Goal: Task Accomplishment & Management: Manage account settings

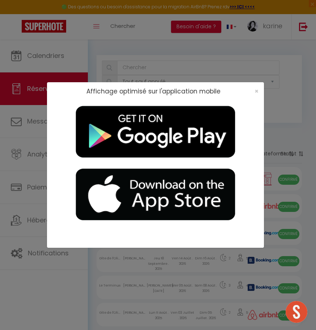
select select "not_cancelled"
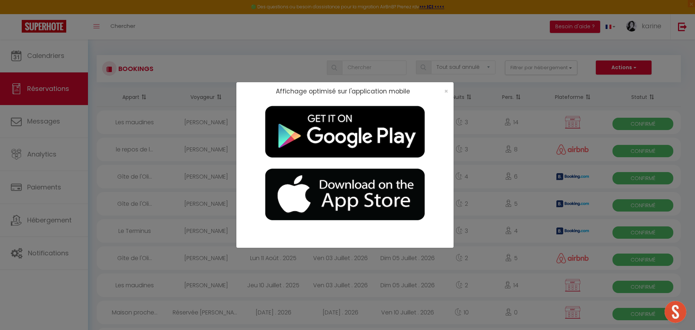
click at [316, 92] on div "×" at bounding box center [444, 91] width 18 height 7
click at [316, 91] on span "×" at bounding box center [446, 91] width 4 height 9
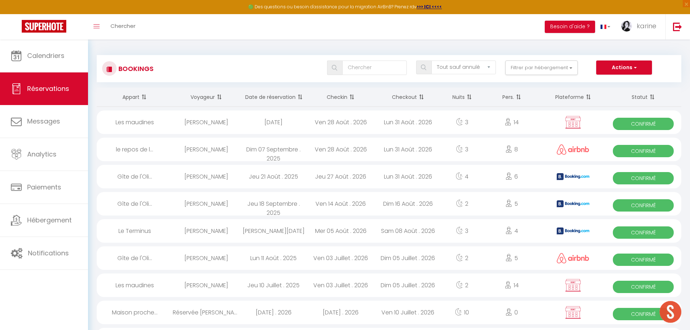
click at [297, 94] on span at bounding box center [298, 97] width 7 height 14
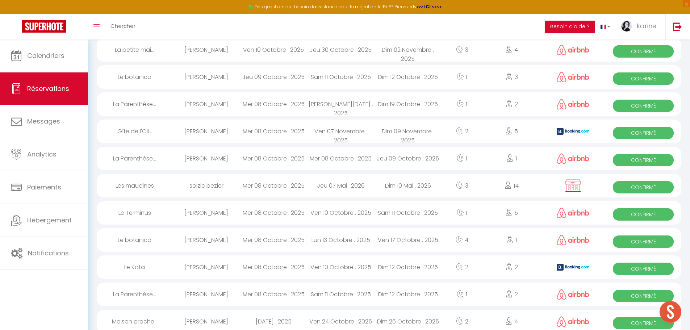
scroll to position [326, 0]
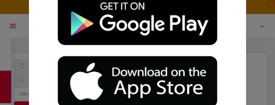
select select "not_cancelled"
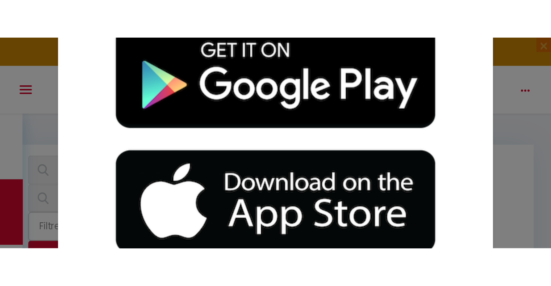
scroll to position [145, 0]
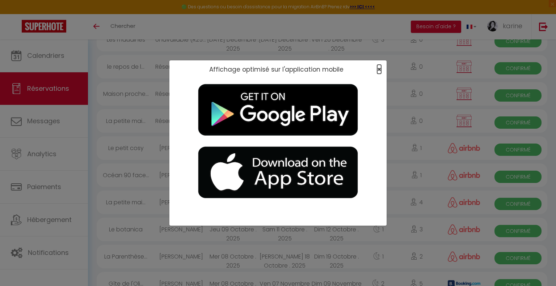
click at [275, 68] on span "×" at bounding box center [379, 69] width 4 height 9
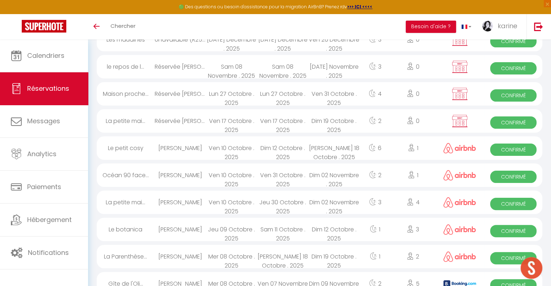
scroll to position [0, 0]
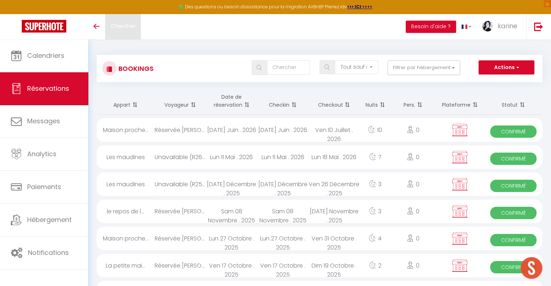
click at [105, 24] on link "Chercher" at bounding box center [123, 26] width 36 height 25
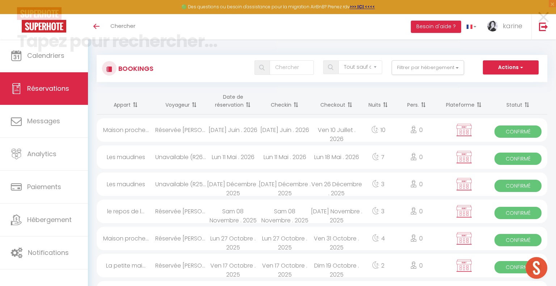
click at [100, 26] on input at bounding box center [278, 41] width 522 height 43
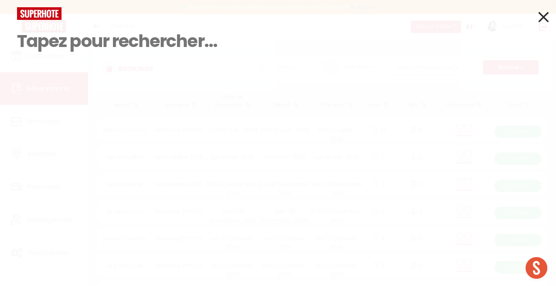
click at [275, 19] on div at bounding box center [278, 13] width 533 height 13
click at [275, 20] on icon at bounding box center [543, 17] width 10 height 18
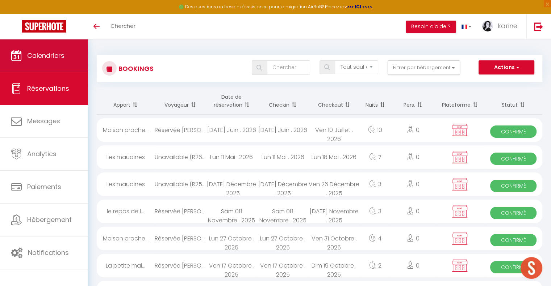
click at [31, 59] on span "Calendriers" at bounding box center [45, 55] width 37 height 9
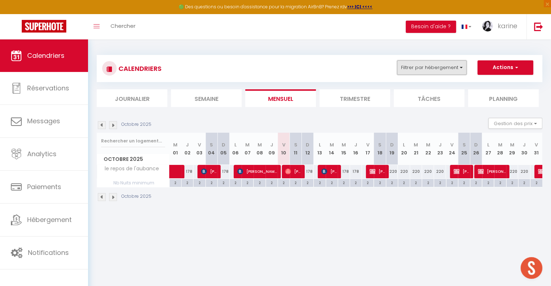
click at [275, 64] on button "Filtrer par hébergement" at bounding box center [432, 67] width 70 height 14
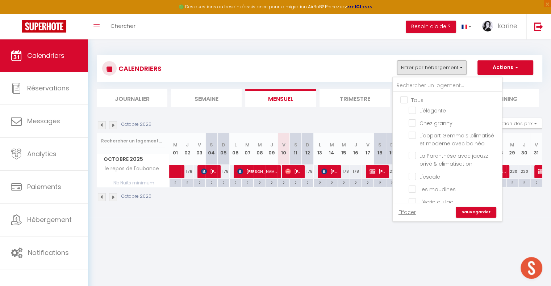
click at [275, 101] on input "Tous" at bounding box center [454, 99] width 109 height 7
checkbox input "true"
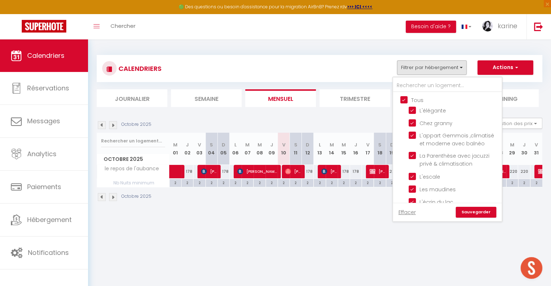
checkbox input "true"
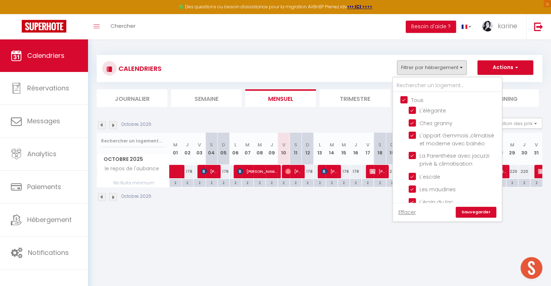
checkbox input "true"
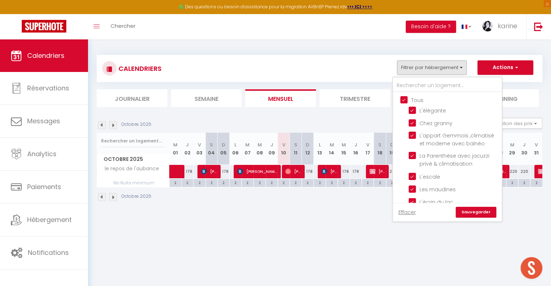
checkbox input "true"
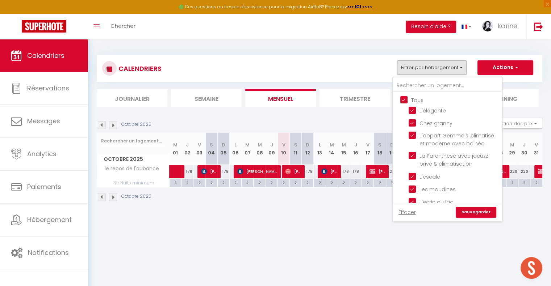
checkbox input "true"
click at [275, 105] on link "Sauvegarder" at bounding box center [475, 212] width 41 height 11
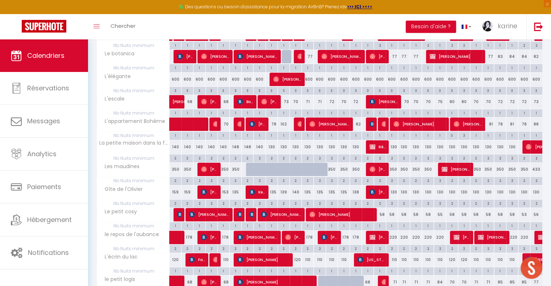
scroll to position [145, 0]
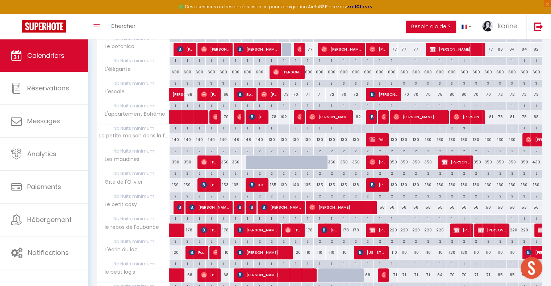
click at [275, 105] on div "58" at bounding box center [380, 207] width 12 height 13
type input "58"
type input "Sam 18 Octobre 2025"
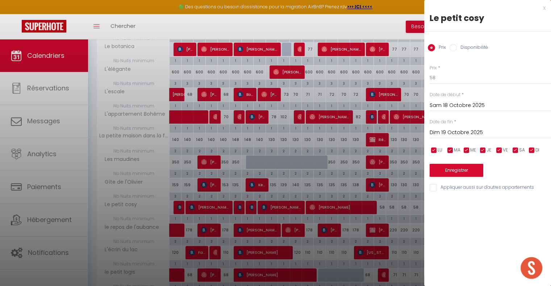
click at [275, 105] on input "Dim 19 Octobre 2025" at bounding box center [489, 132] width 121 height 9
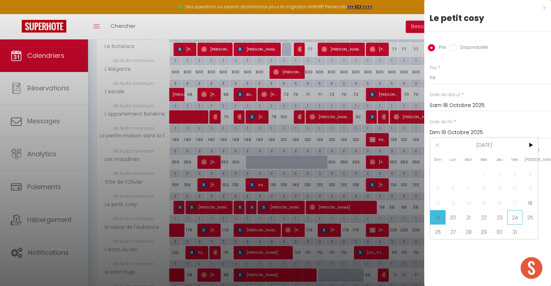
click at [275, 105] on span "24" at bounding box center [515, 217] width 16 height 14
type input "Ven 24 Octobre 2025"
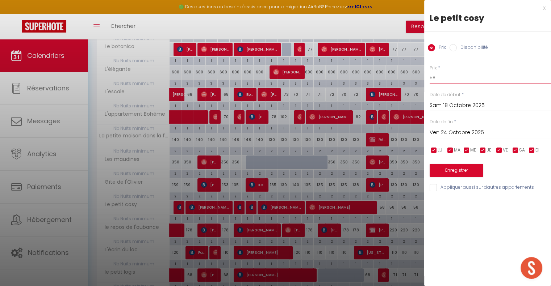
click at [275, 82] on input "58" at bounding box center [489, 77] width 121 height 13
type input "60"
click at [275, 105] on button "Enregistrer" at bounding box center [456, 170] width 54 height 13
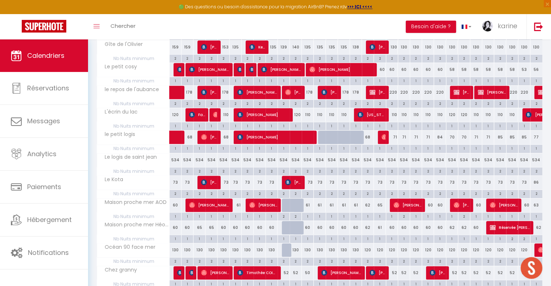
scroll to position [290, 0]
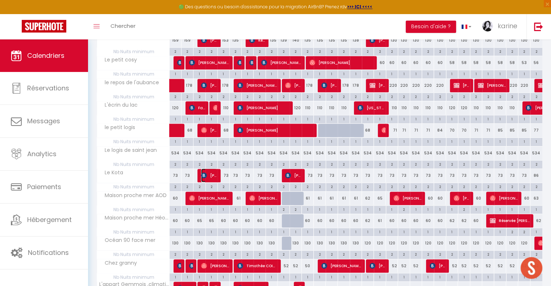
click at [210, 105] on span "[PERSON_NAME]" at bounding box center [209, 176] width 16 height 14
select select "OK"
select select "KO"
select select "0"
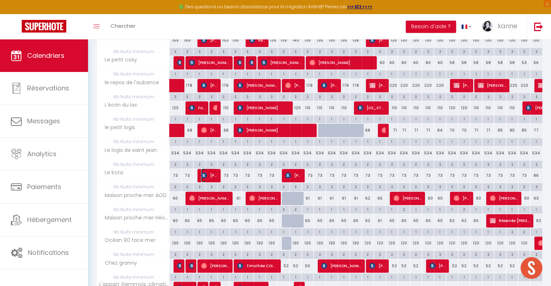
select select "1"
select select
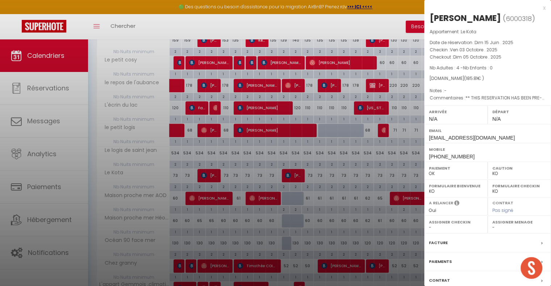
click at [242, 105] on div at bounding box center [275, 143] width 551 height 286
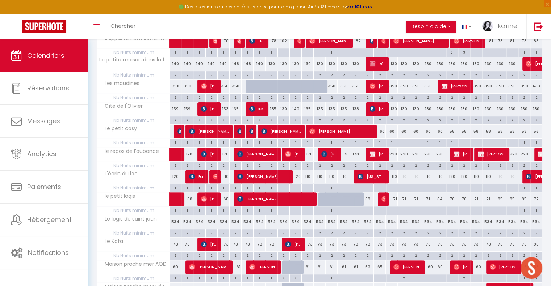
scroll to position [357, 0]
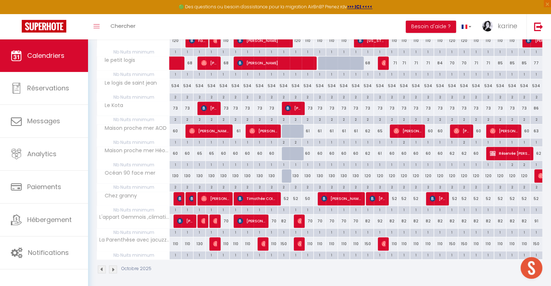
click at [275, 105] on div "110" at bounding box center [308, 244] width 12 height 13
type input "110"
type input "Dim 12 Octobre 2025"
type input "Lun 13 Octobre 2025"
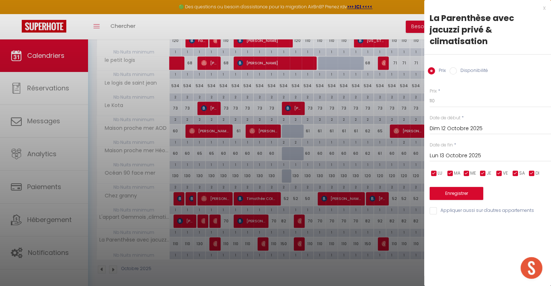
click at [275, 105] on div at bounding box center [275, 143] width 551 height 286
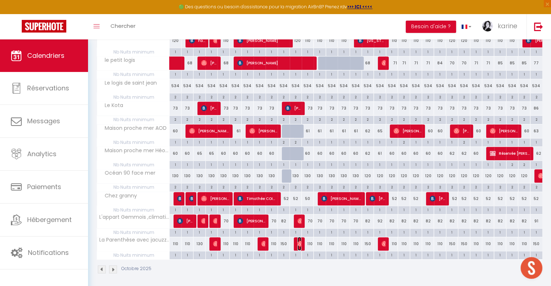
click at [275, 105] on img at bounding box center [300, 244] width 6 height 6
select select "OK"
select select "27211"
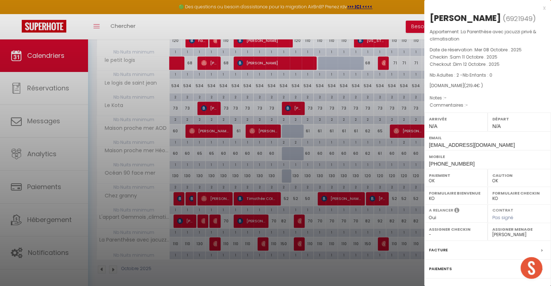
click at [266, 105] on div at bounding box center [275, 143] width 551 height 286
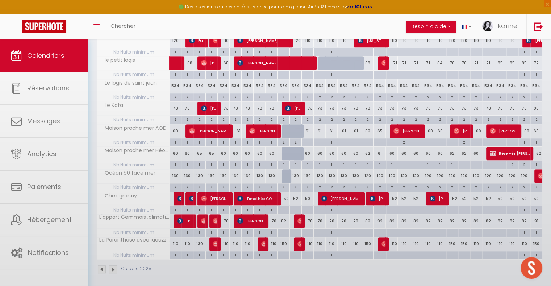
click at [264, 105] on div at bounding box center [275, 143] width 551 height 286
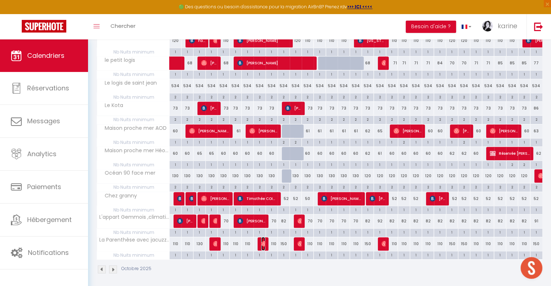
click at [261, 105] on img at bounding box center [264, 244] width 6 height 6
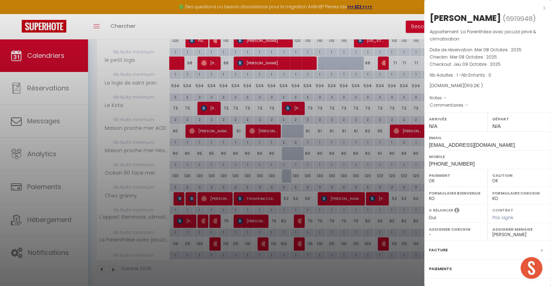
click at [275, 105] on div at bounding box center [275, 143] width 551 height 286
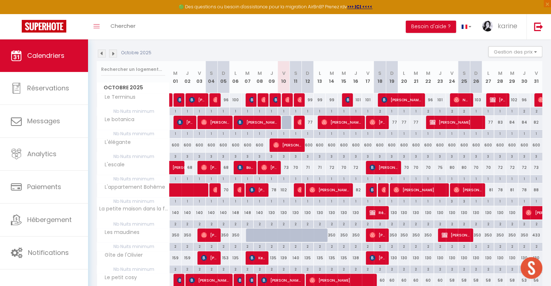
scroll to position [67, 0]
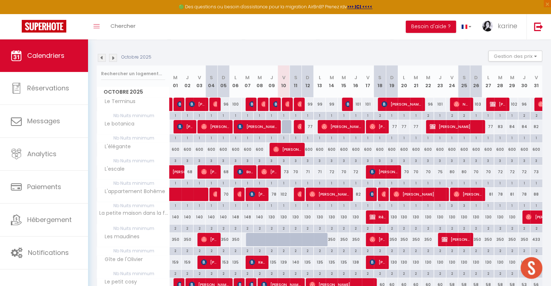
click at [275, 105] on div "77" at bounding box center [404, 126] width 12 height 13
type input "77"
type input "Lun 20 Octobre 2025"
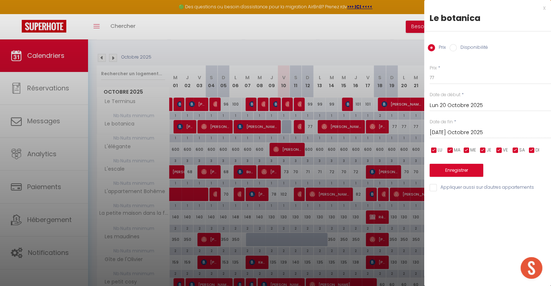
click at [275, 105] on input "[DATE] Octobre 2025" at bounding box center [489, 132] width 121 height 9
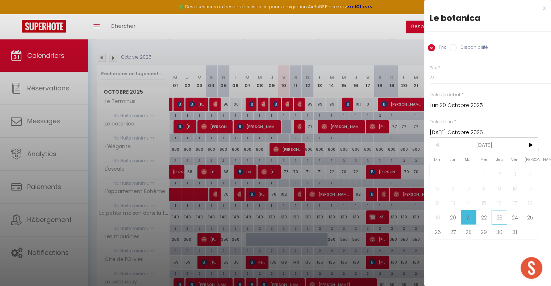
click at [275, 105] on span "23" at bounding box center [499, 217] width 16 height 14
type input "Jeu 23 Octobre 2025"
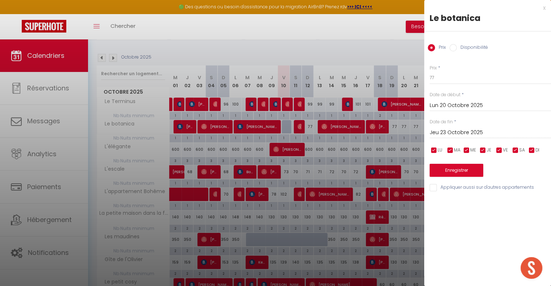
click at [275, 70] on div "Prix * 77" at bounding box center [489, 75] width 121 height 20
click at [275, 79] on input "77" at bounding box center [489, 77] width 121 height 13
type input "85"
click at [275, 105] on button "Enregistrer" at bounding box center [456, 170] width 54 height 13
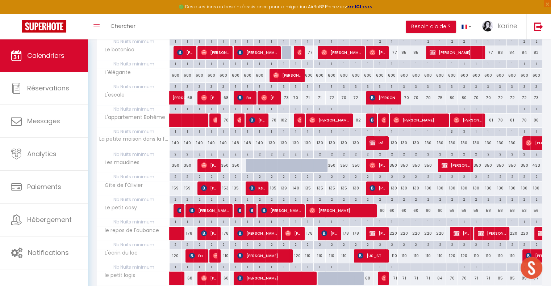
scroll to position [104, 0]
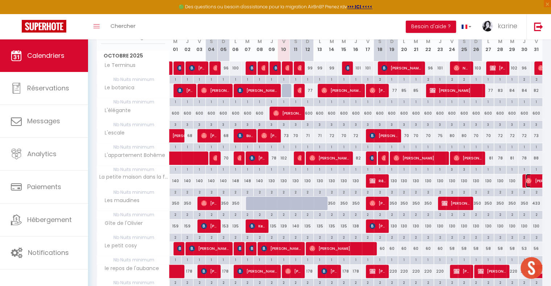
click at [275, 105] on span "[PERSON_NAME]" at bounding box center [550, 181] width 50 height 14
select select
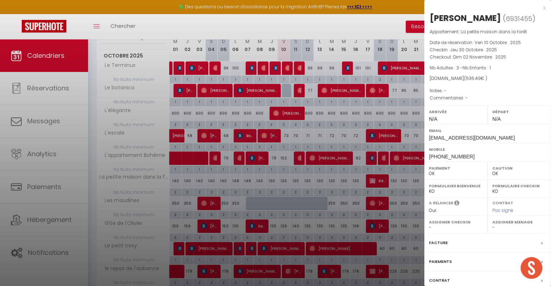
click at [275, 105] on div at bounding box center [275, 143] width 551 height 286
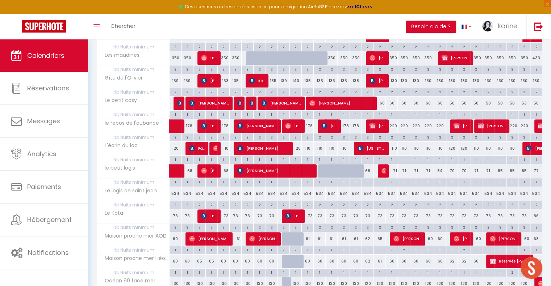
scroll to position [357, 0]
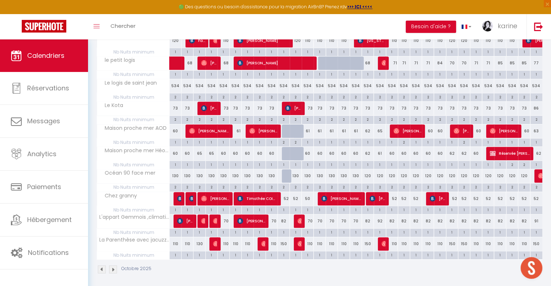
click at [111, 105] on img at bounding box center [113, 270] width 8 height 8
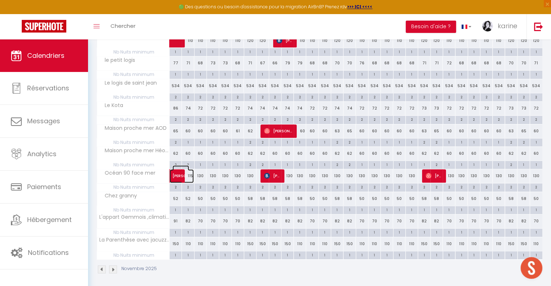
click at [175, 105] on span "[PERSON_NAME]" at bounding box center [180, 172] width 17 height 14
select select "46670"
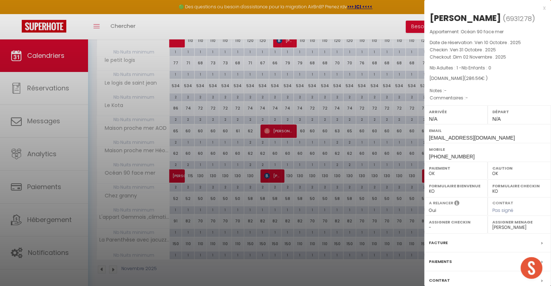
click at [269, 105] on div at bounding box center [275, 143] width 551 height 286
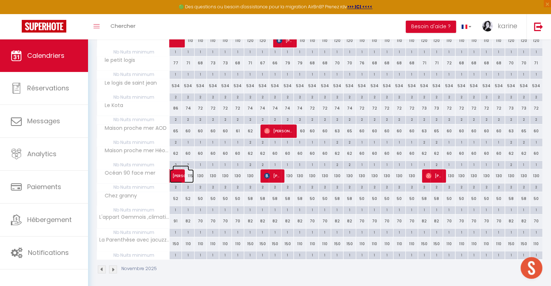
click at [190, 105] on span at bounding box center [185, 176] width 17 height 14
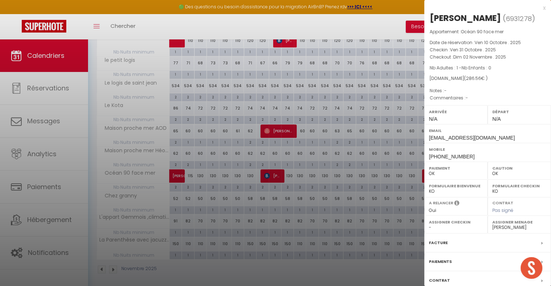
click at [219, 105] on div at bounding box center [275, 143] width 551 height 286
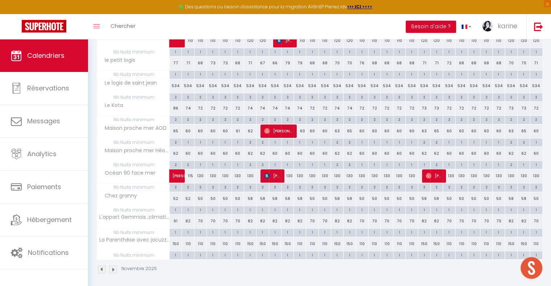
click at [103, 105] on img at bounding box center [102, 270] width 8 height 8
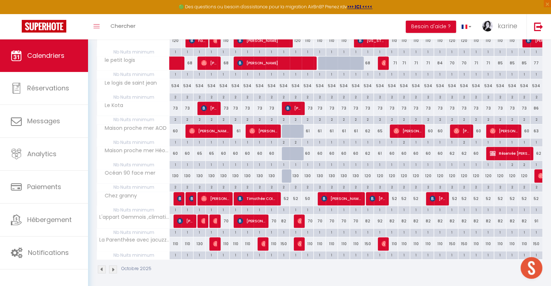
click at [113, 105] on img at bounding box center [113, 270] width 8 height 8
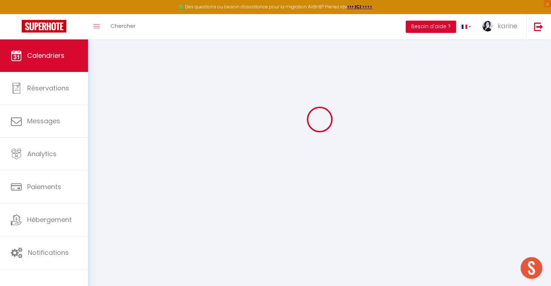
select select "0"
select select "46670"
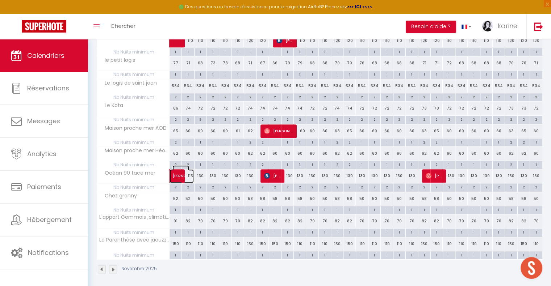
click at [189, 105] on span at bounding box center [185, 176] width 17 height 14
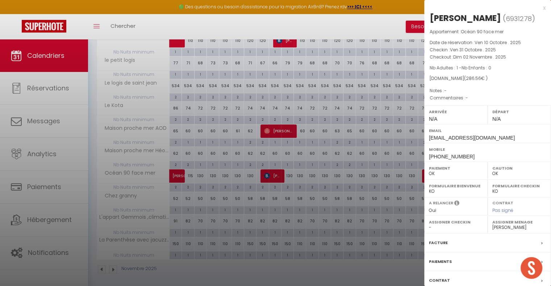
click at [275, 105] on div at bounding box center [275, 143] width 551 height 286
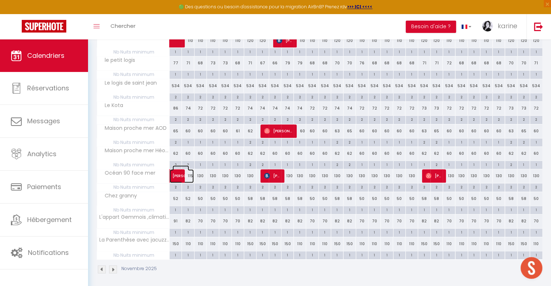
click at [193, 105] on span at bounding box center [185, 176] width 17 height 14
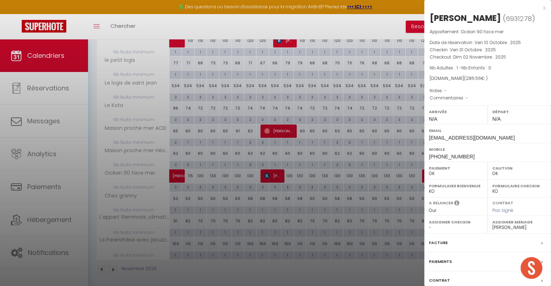
click at [193, 105] on div at bounding box center [275, 143] width 551 height 286
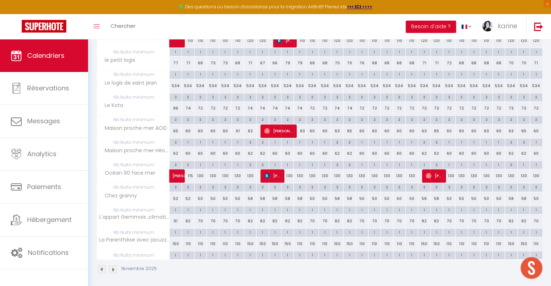
click at [197, 105] on div "130" at bounding box center [200, 175] width 12 height 13
type input "130"
type input "Lun 03 Novembre 2025"
type input "[DATE] Novembre 2025"
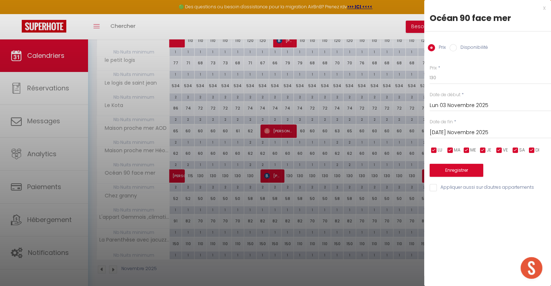
click at [275, 104] on input "Lun 03 Novembre 2025" at bounding box center [489, 105] width 121 height 9
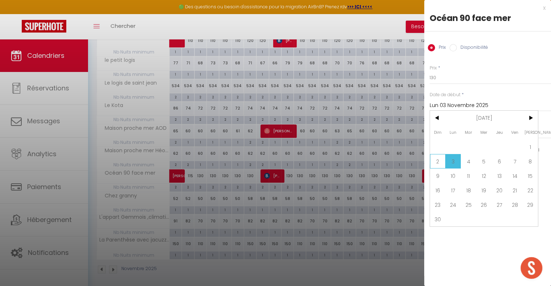
click at [275, 105] on span "2" at bounding box center [438, 161] width 16 height 14
type input "Dim 02 Novembre 2025"
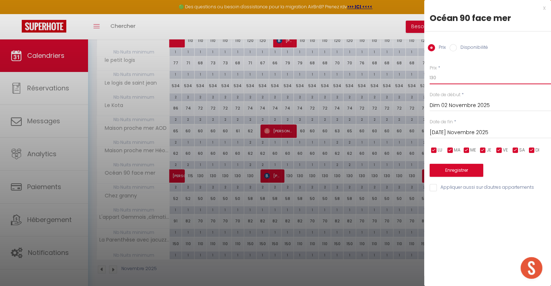
click at [275, 81] on input "130" at bounding box center [489, 77] width 121 height 13
click at [275, 105] on button "Enregistrer" at bounding box center [456, 170] width 54 height 13
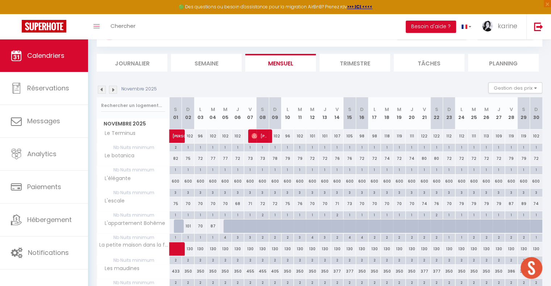
scroll to position [31, 0]
